Goal: Information Seeking & Learning: Learn about a topic

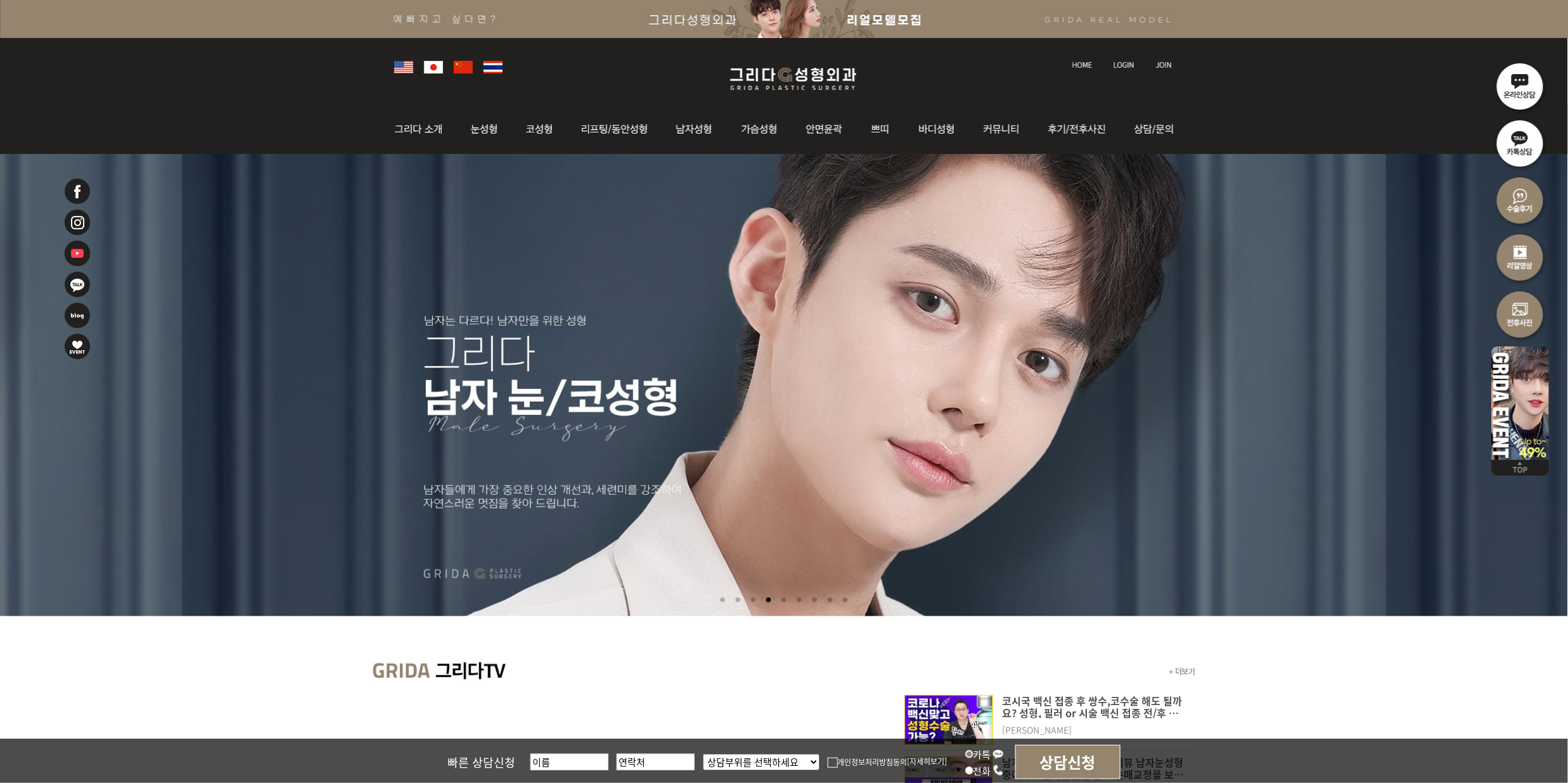
click at [302, 38] on div at bounding box center [784, 71] width 1568 height 66
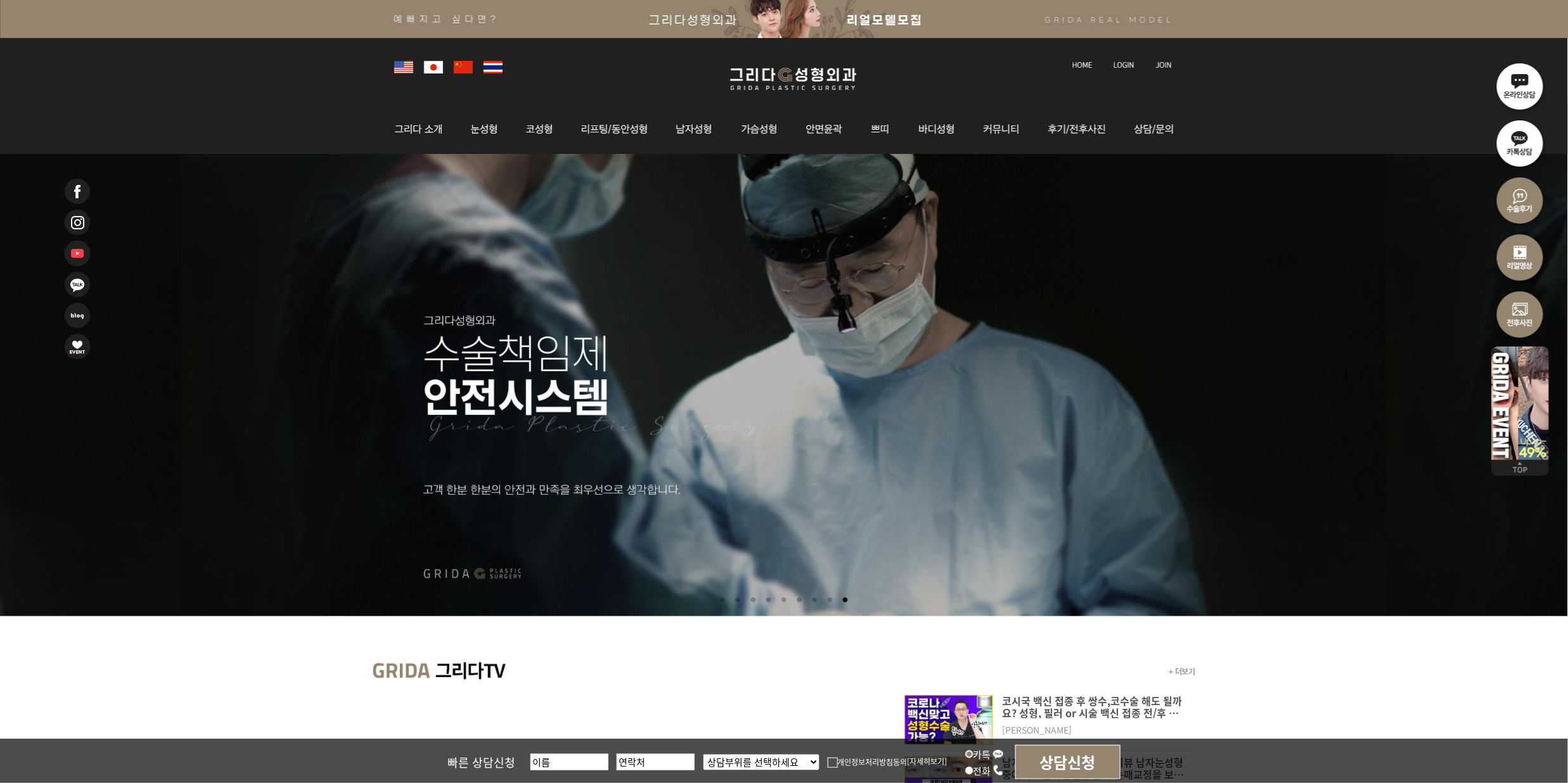
click at [249, 112] on div "l 그리다소개 l 의료진소개 l 핵심경쟁력 l 병원 둘러보기 l 진료시간 l 찾아오시는길 l 자연유착 l 쌍꺼풀 l 눈매교정 l 트임술 l 앞…" at bounding box center [784, 129] width 1568 height 49
